Goal: Transaction & Acquisition: Purchase product/service

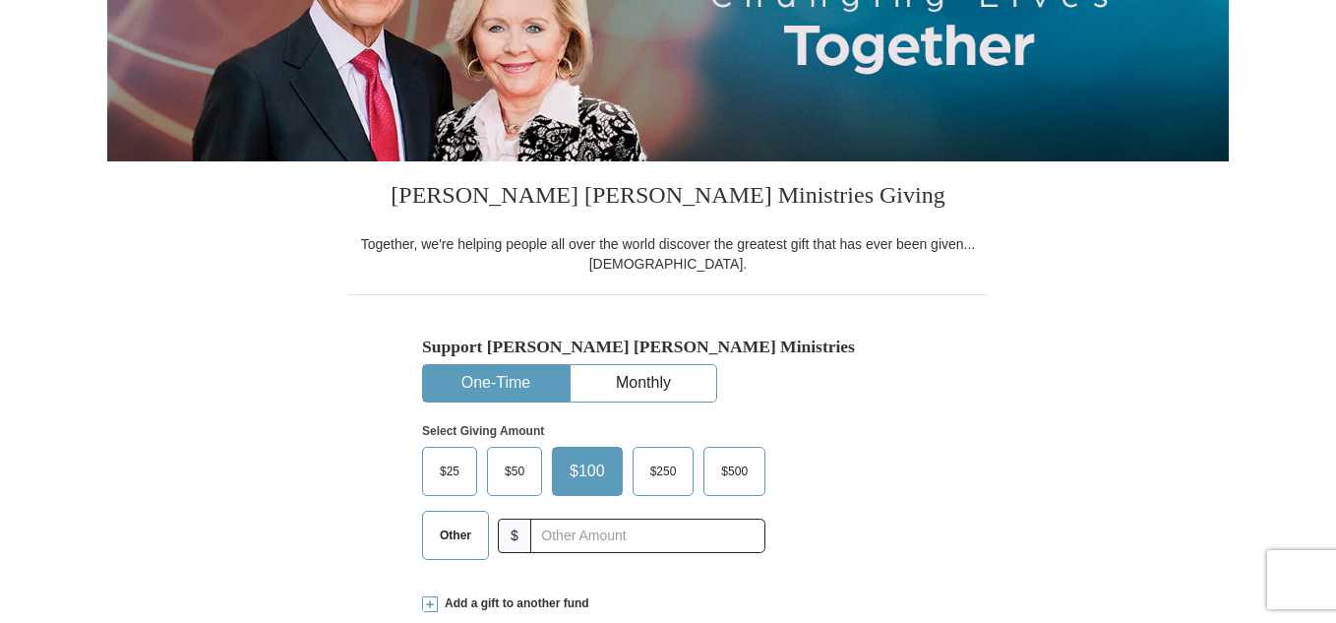
select select "NY"
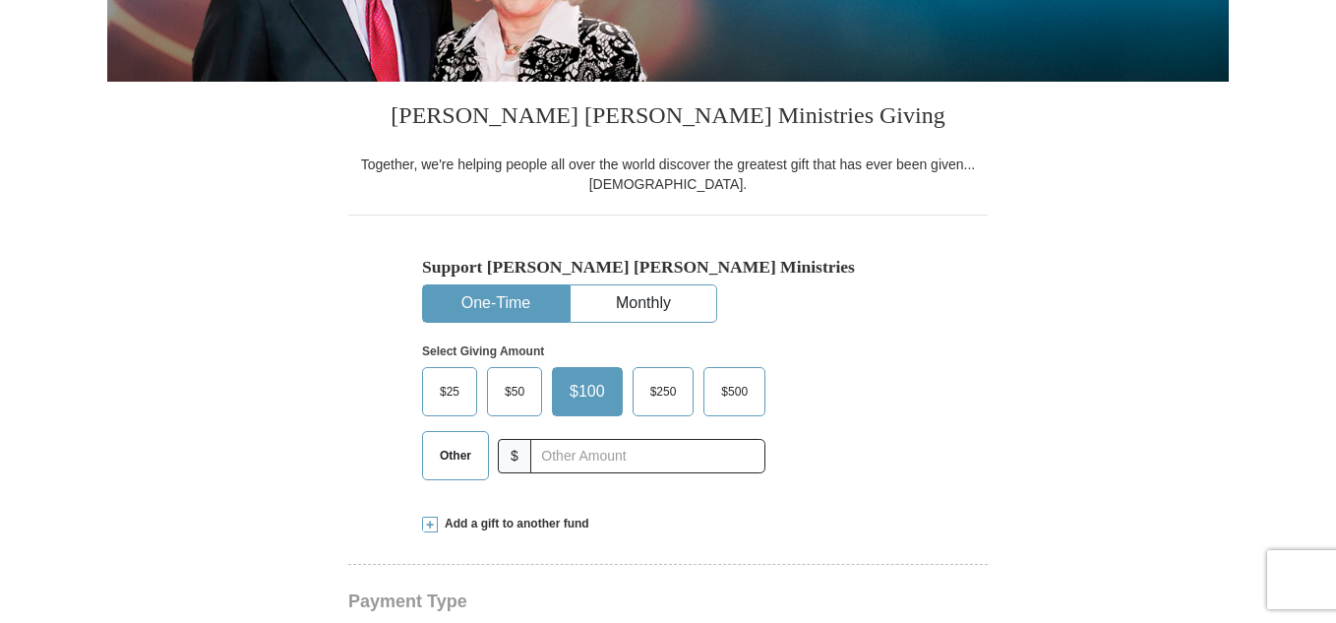
scroll to position [394, 0]
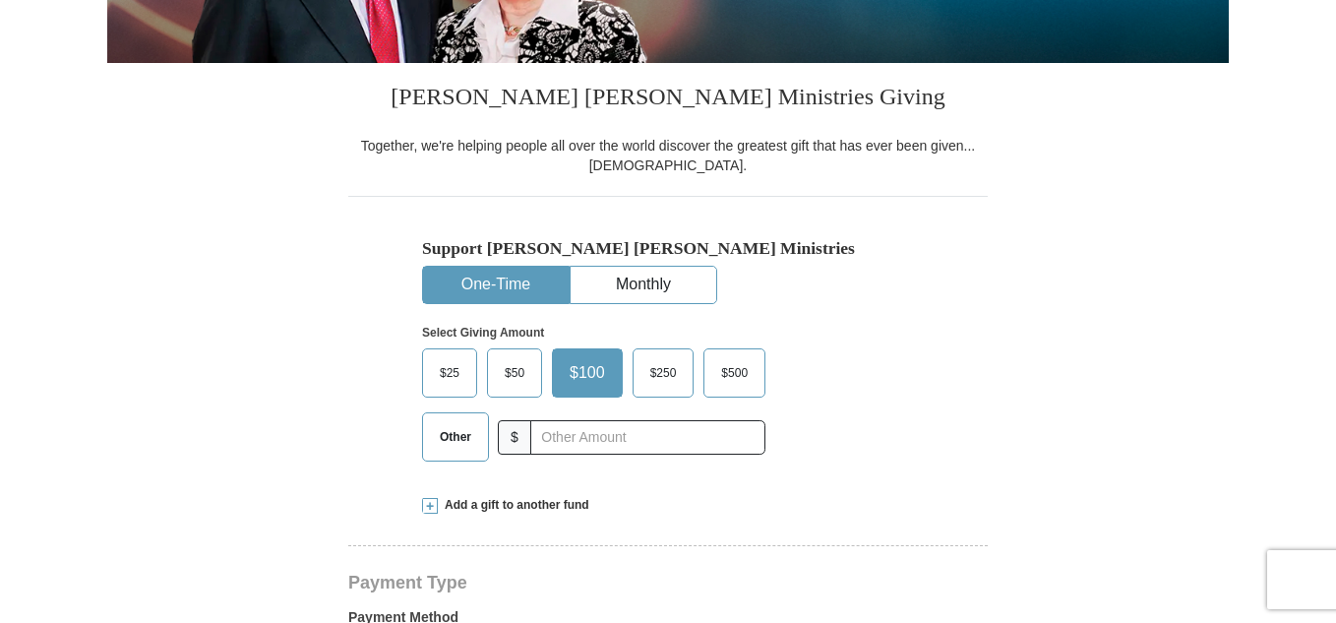
click at [468, 448] on span "Other" at bounding box center [455, 437] width 51 height 30
click at [0, 0] on input "Other" at bounding box center [0, 0] width 0 height 0
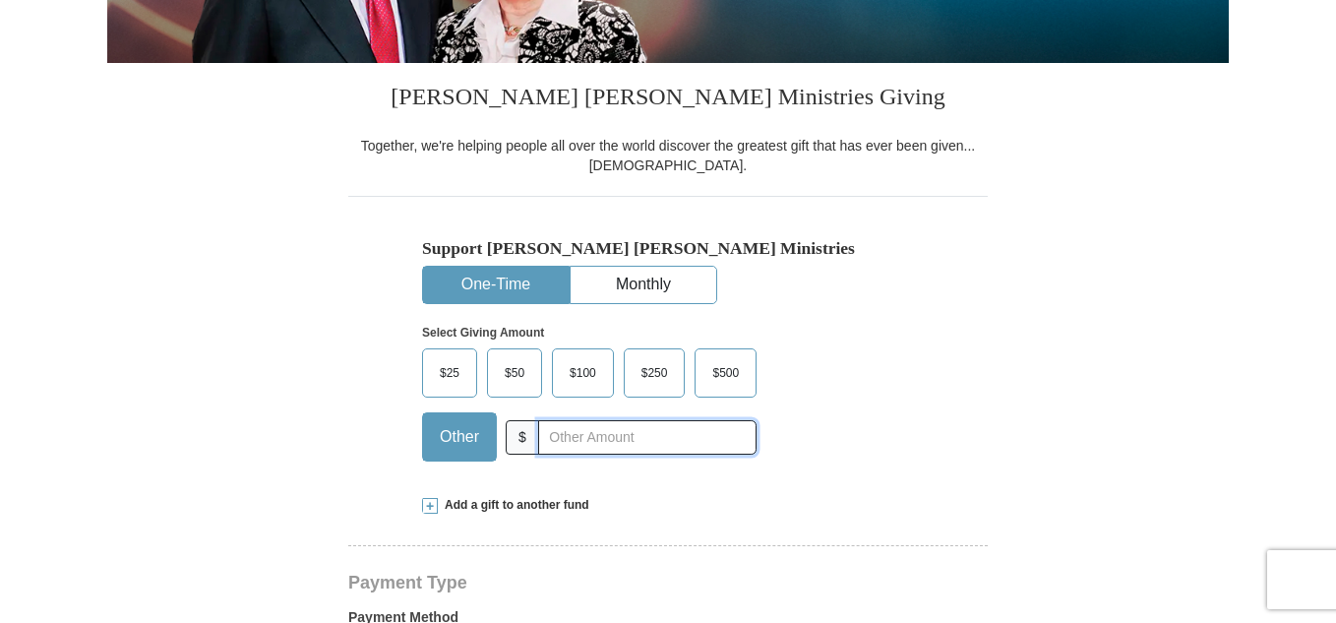
click at [574, 440] on input "text" at bounding box center [647, 437] width 218 height 34
type input "2"
type input "0.00"
click at [354, 435] on div "Support Kenneth Copeland Ministries One-Time Monthly Select Giving Amount Amoun…" at bounding box center [668, 336] width 640 height 280
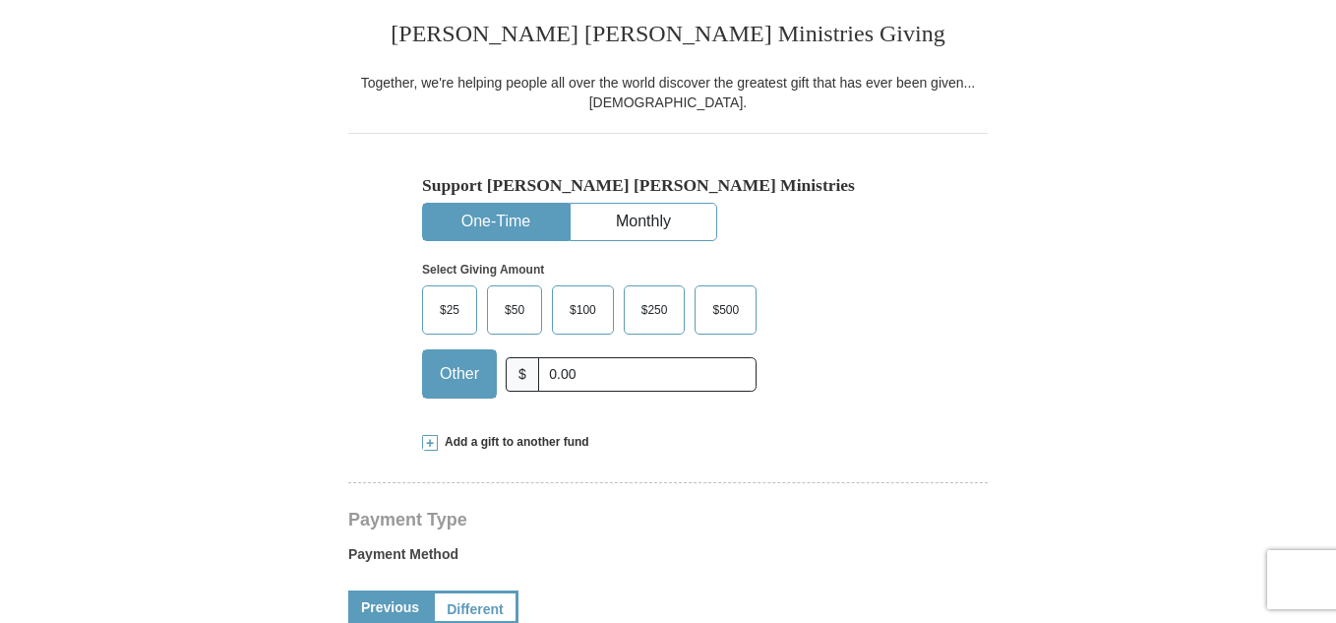
scroll to position [492, 0]
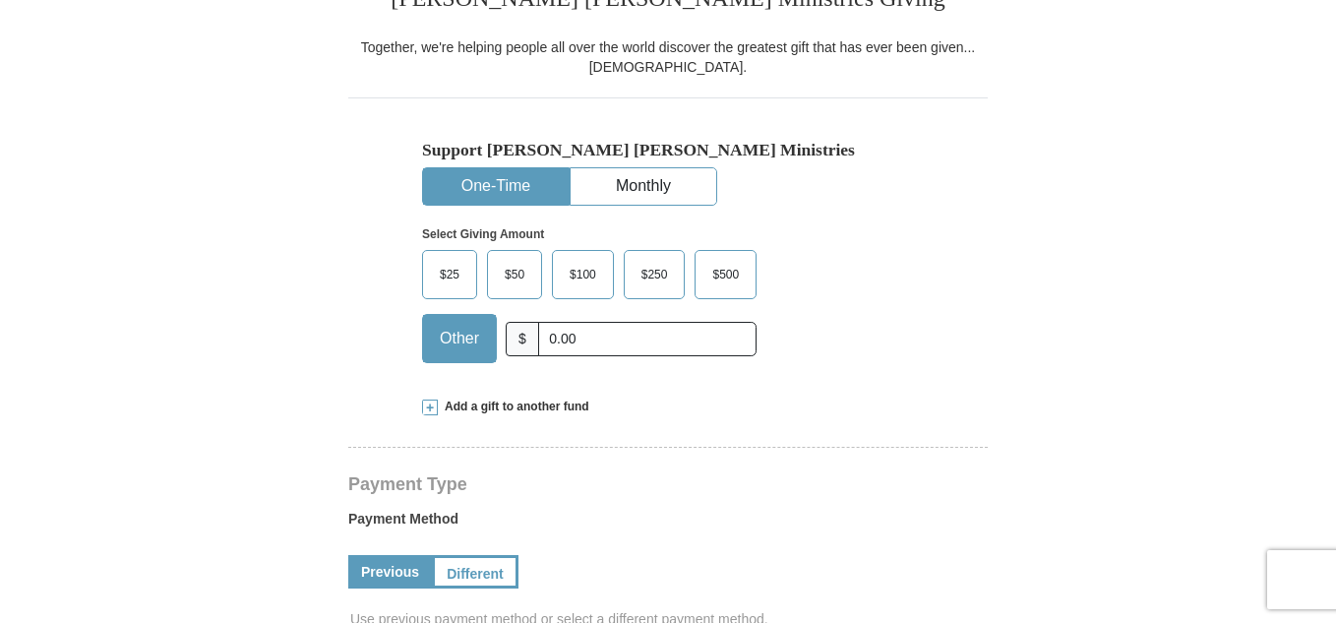
click at [428, 405] on span at bounding box center [430, 408] width 16 height 16
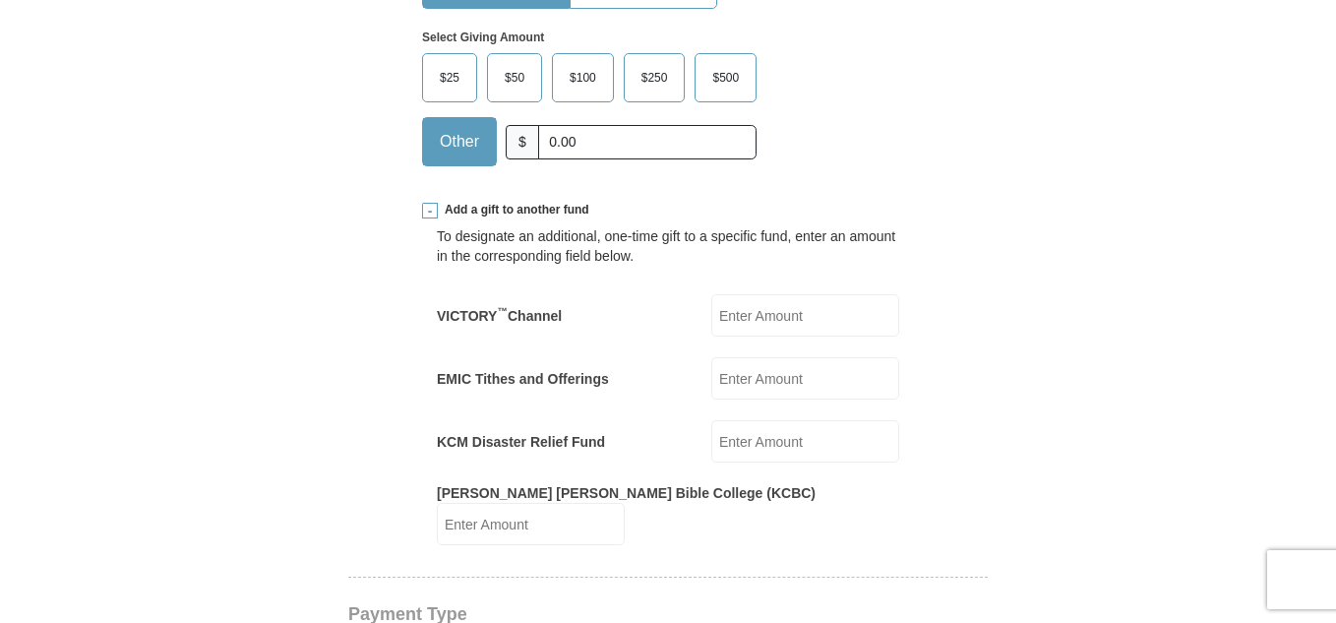
scroll to position [787, 0]
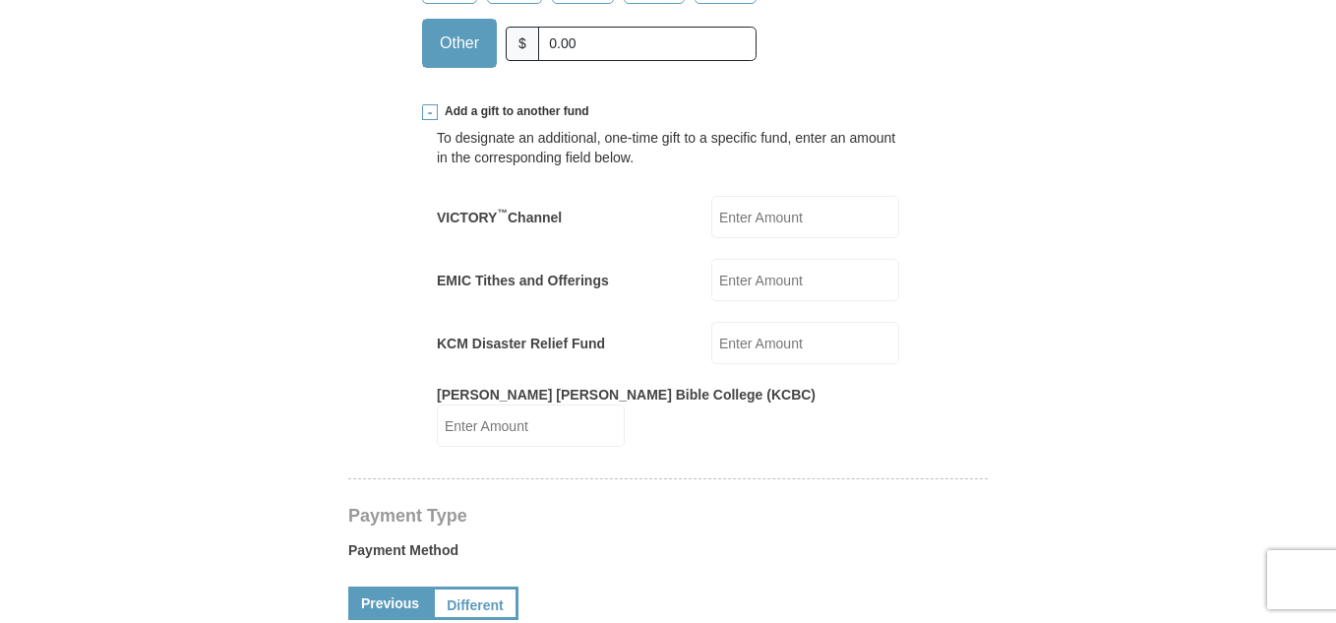
click at [625, 408] on input "Kenneth Copeland Bible College (KCBC)" at bounding box center [531, 425] width 188 height 42
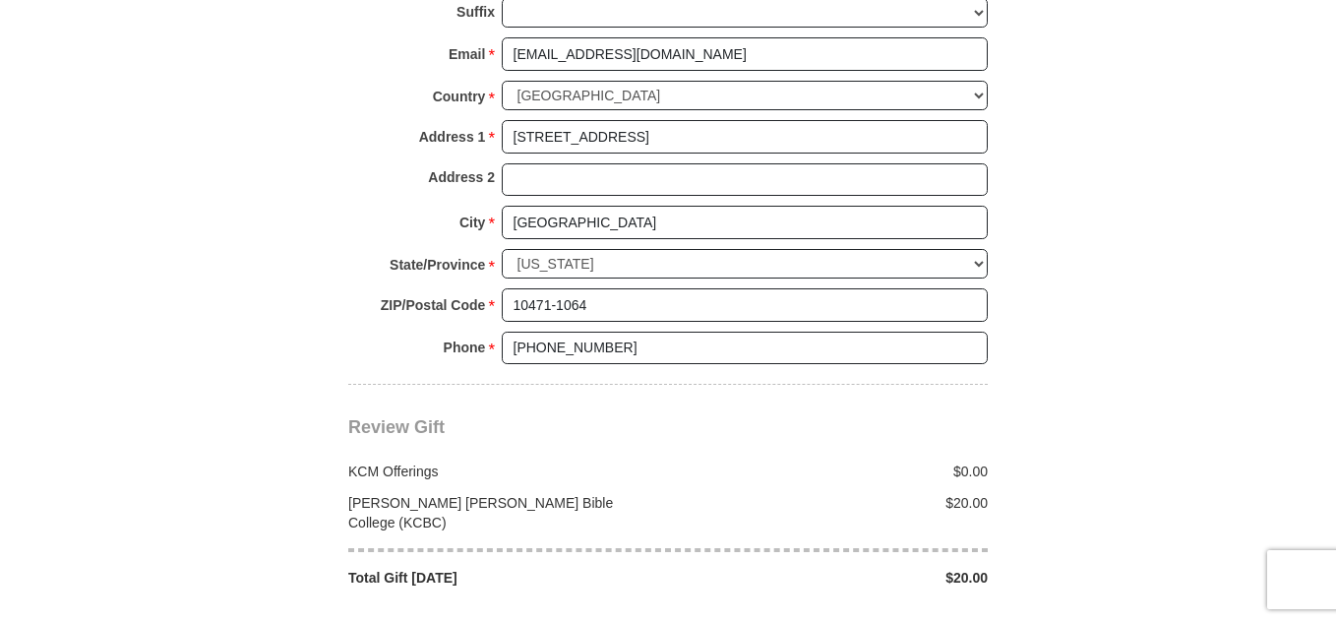
scroll to position [1870, 0]
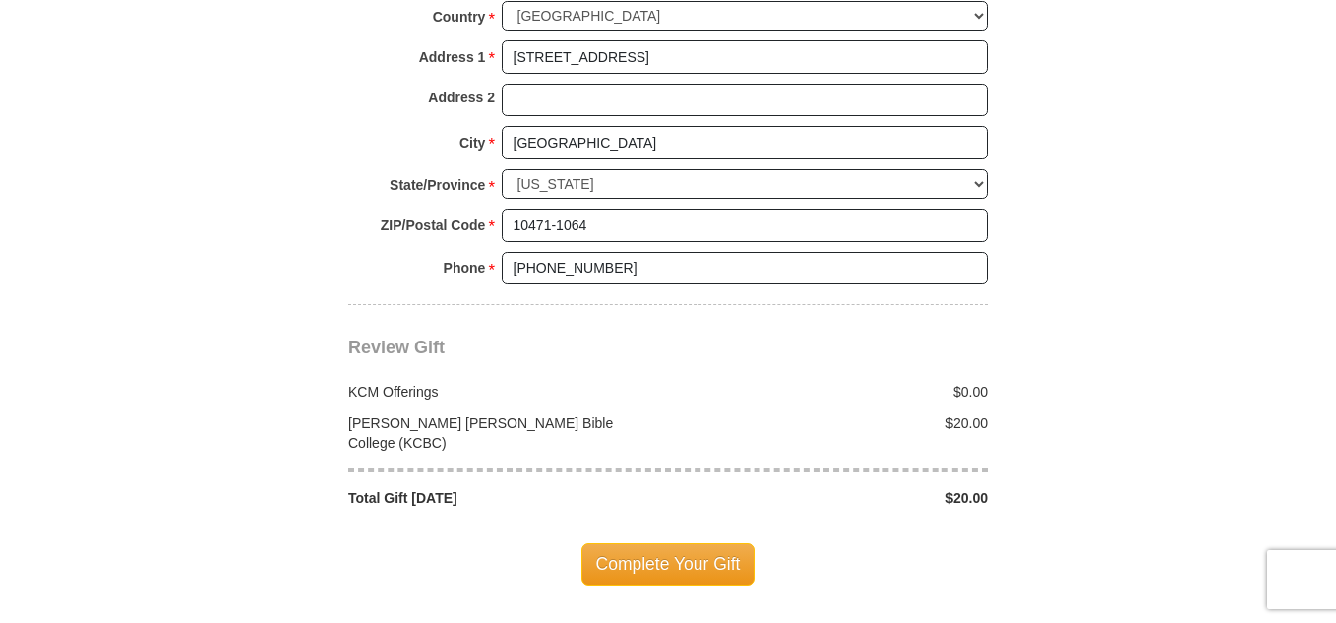
type input "20.00"
click at [828, 508] on div "Complete Your Gift" at bounding box center [668, 564] width 640 height 112
click at [704, 543] on span "Complete Your Gift" at bounding box center [669, 563] width 174 height 41
